Goal: Transaction & Acquisition: Purchase product/service

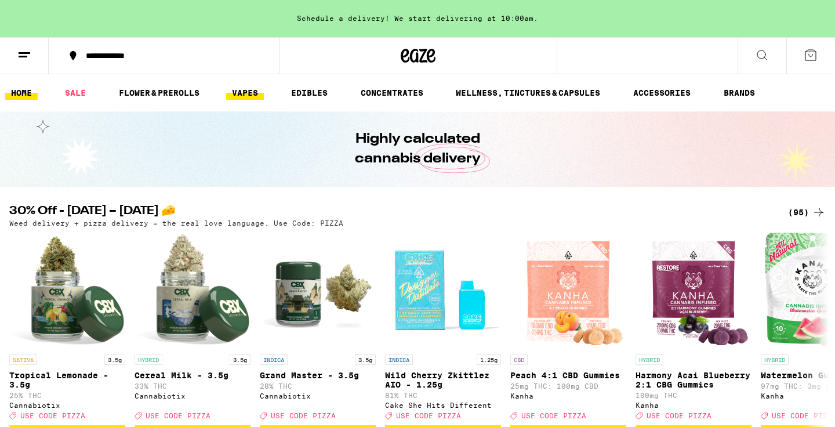
click at [244, 92] on link "VAPES" at bounding box center [245, 93] width 38 height 14
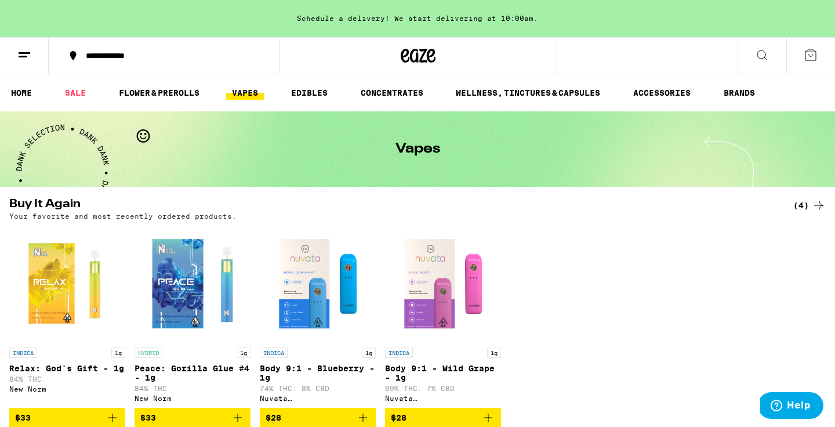
scroll to position [111, 0]
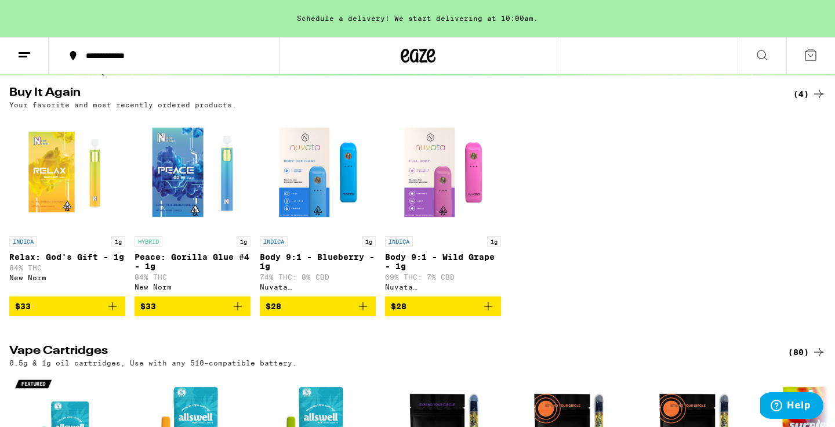
click at [113, 310] on icon "Add to bag" at bounding box center [112, 306] width 8 height 8
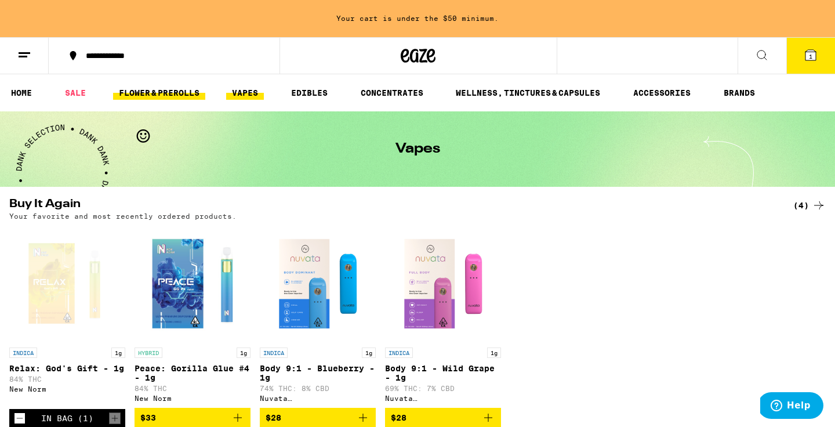
scroll to position [-1, 0]
click at [178, 99] on link "FLOWER & PREROLLS" at bounding box center [159, 93] width 92 height 14
click at [167, 93] on link "FLOWER & PREROLLS" at bounding box center [159, 93] width 92 height 14
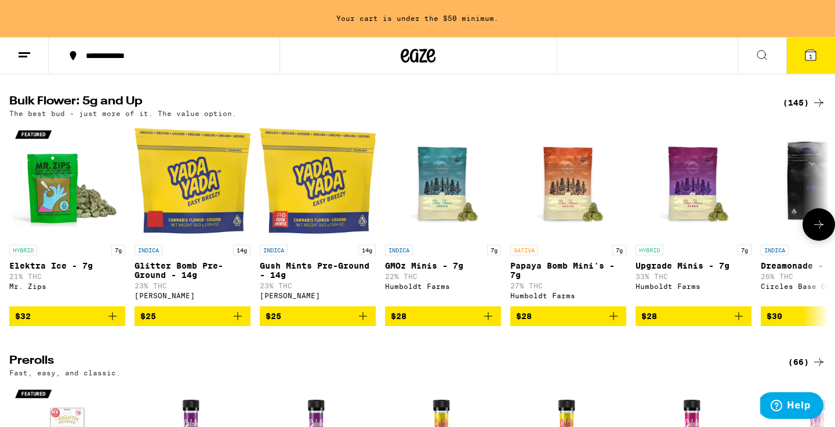
click at [613, 320] on icon "Add to bag" at bounding box center [614, 316] width 8 height 8
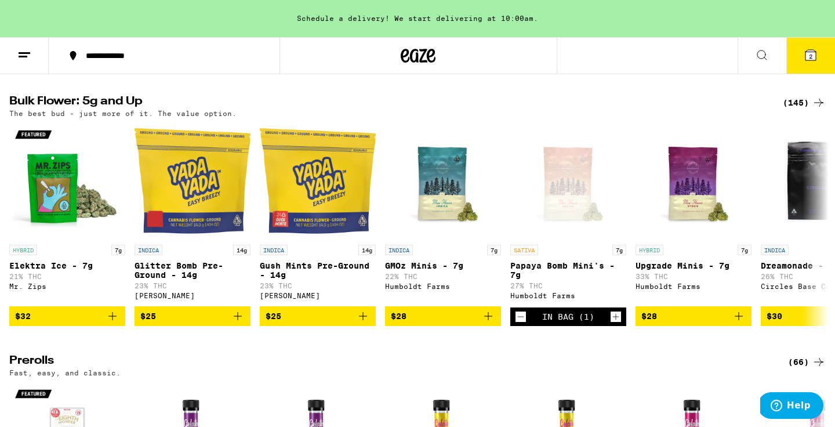
click at [811, 63] on button "2" at bounding box center [811, 56] width 49 height 36
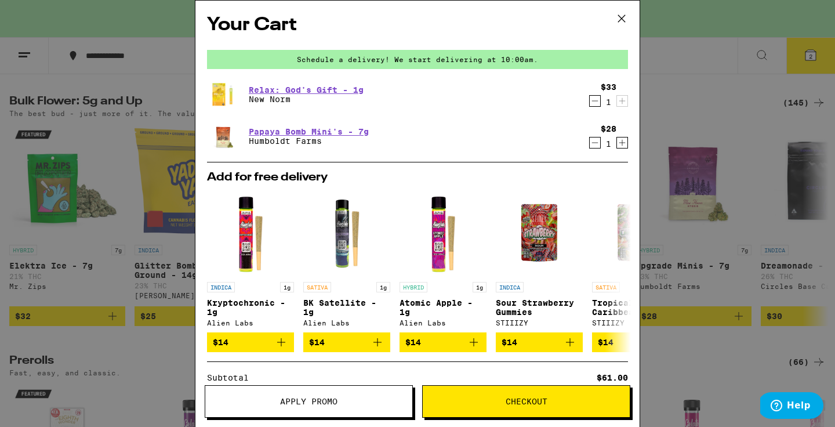
click at [495, 397] on span "Checkout" at bounding box center [526, 401] width 207 height 8
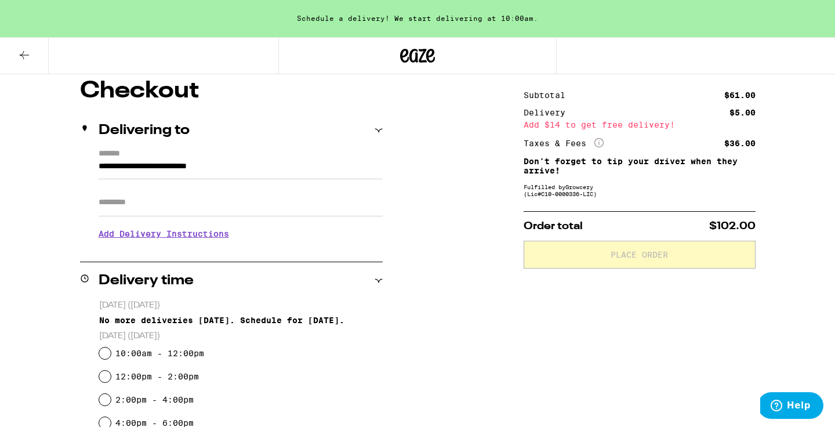
scroll to position [151, 0]
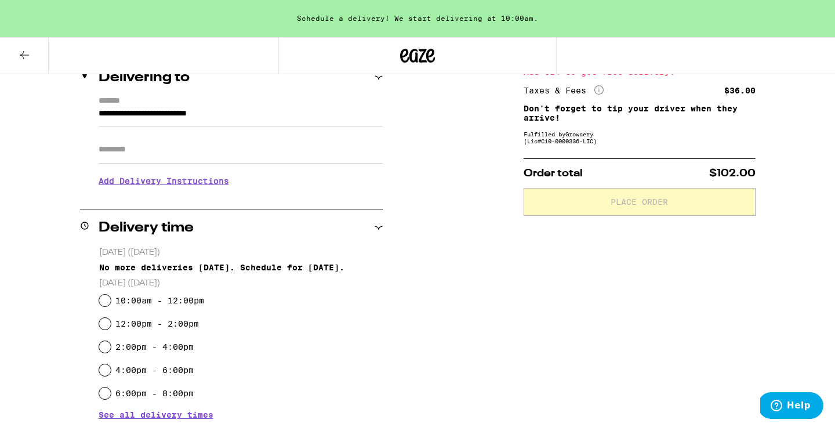
click at [186, 184] on h3 "Add Delivery Instructions" at bounding box center [241, 181] width 284 height 27
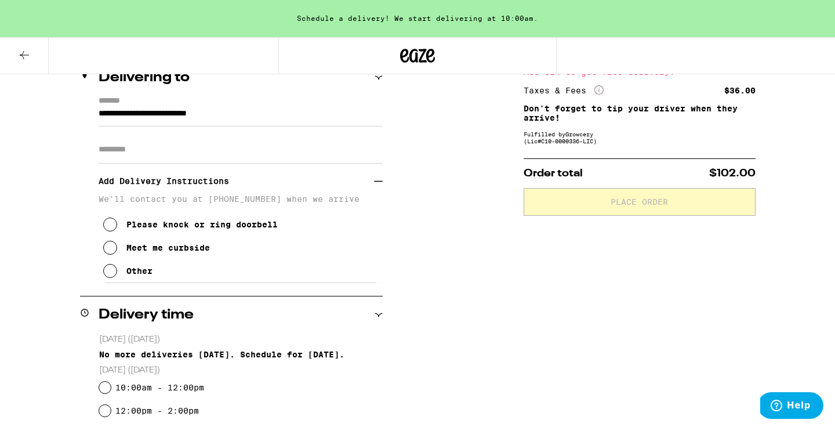
click at [143, 283] on button "Other" at bounding box center [127, 270] width 49 height 23
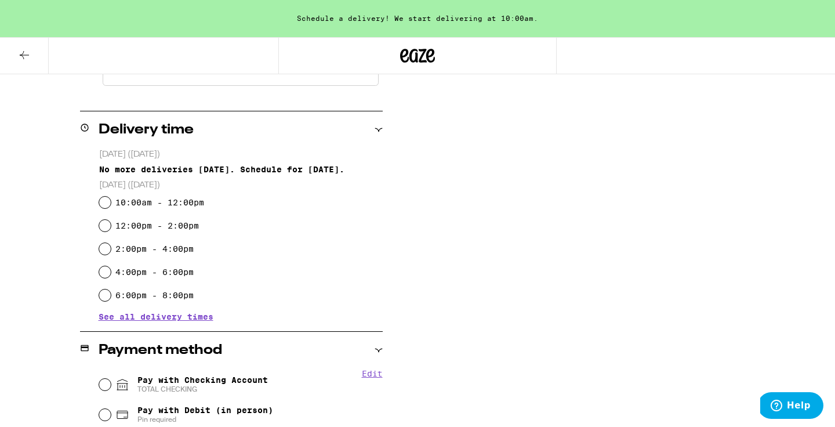
scroll to position [200, 0]
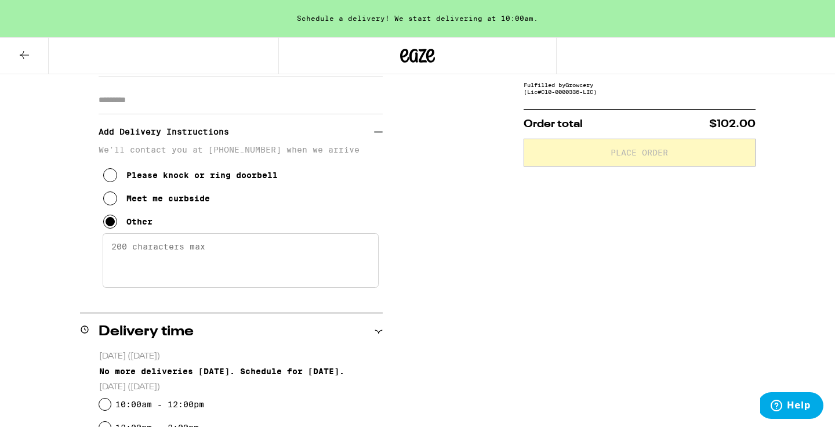
click at [178, 258] on textarea "Enter any other delivery instructions you want driver to know" at bounding box center [241, 260] width 276 height 55
click at [175, 248] on textarea "blue gate cal when here" at bounding box center [241, 260] width 276 height 55
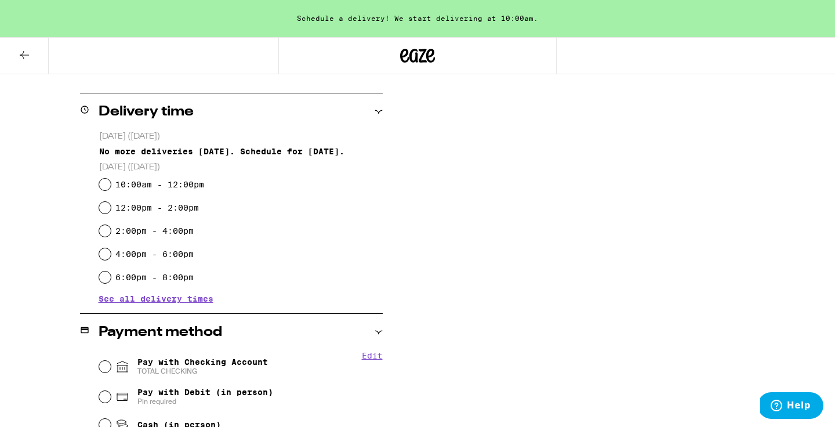
scroll to position [414, 0]
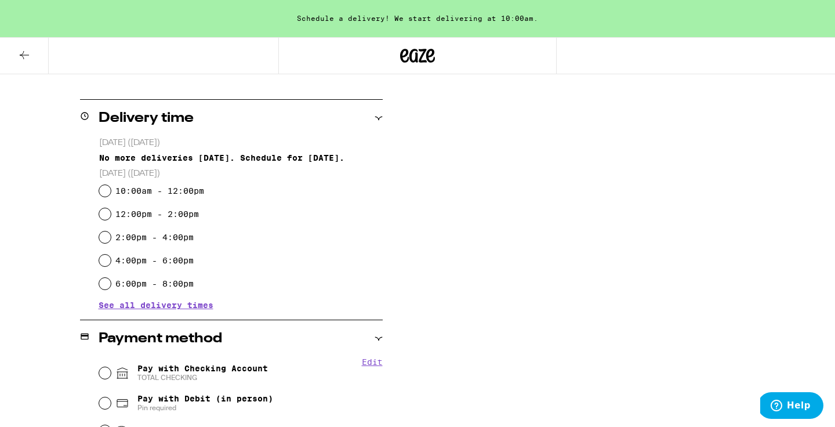
type textarea "blue gate call when here"
click at [113, 190] on div "10:00am - 12:00pm" at bounding box center [241, 190] width 284 height 23
click at [107, 190] on input "10:00am - 12:00pm" at bounding box center [105, 191] width 12 height 12
radio input "true"
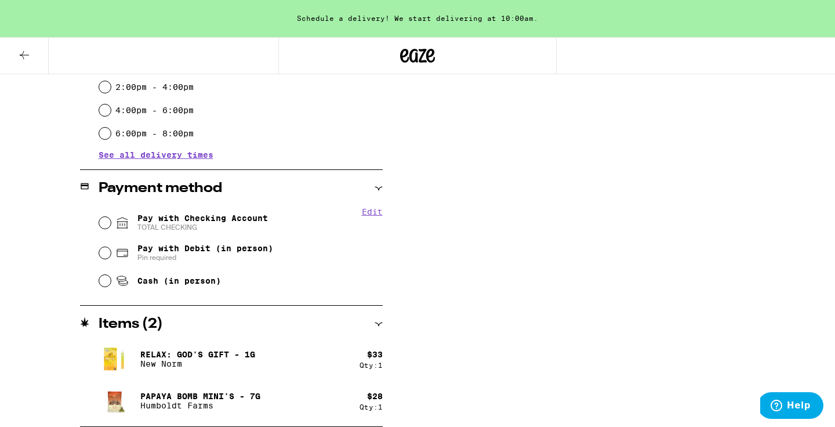
scroll to position [564, 0]
click at [102, 285] on input "Cash (in person)" at bounding box center [105, 281] width 12 height 12
radio input "true"
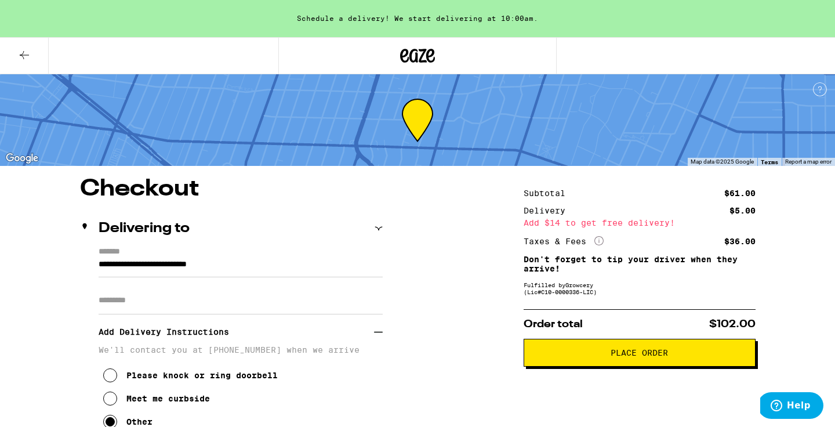
scroll to position [0, 0]
click at [622, 363] on button "Place Order" at bounding box center [640, 353] width 232 height 28
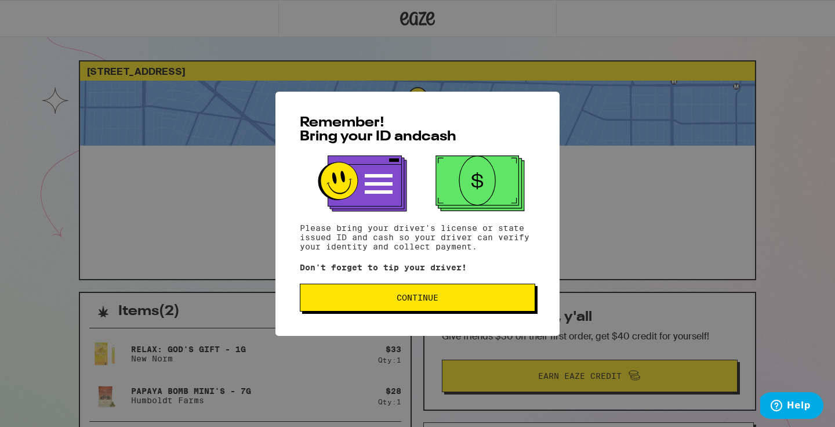
click at [481, 307] on button "Continue" at bounding box center [418, 298] width 236 height 28
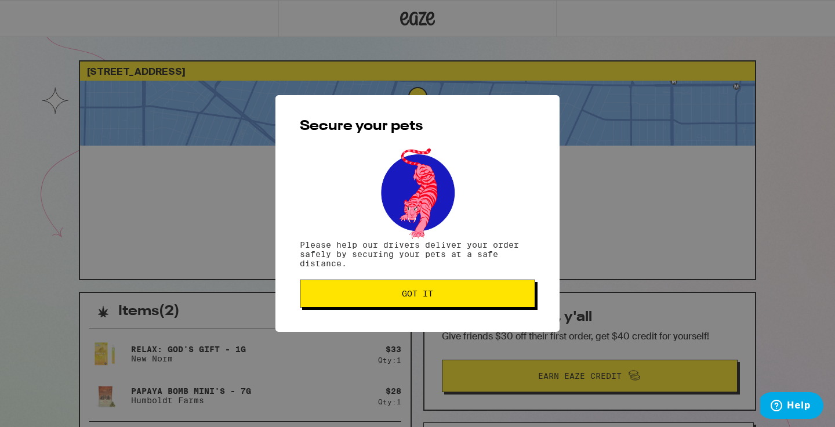
click at [475, 301] on button "Got it" at bounding box center [418, 294] width 236 height 28
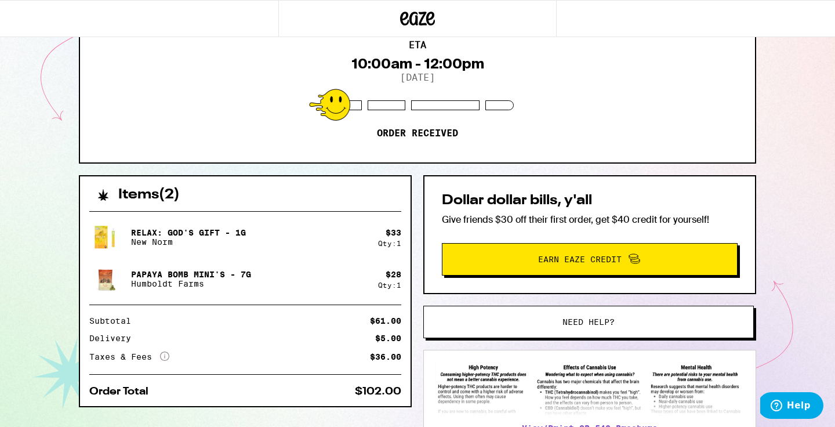
scroll to position [208, 0]
